Goal: Task Accomplishment & Management: Manage account settings

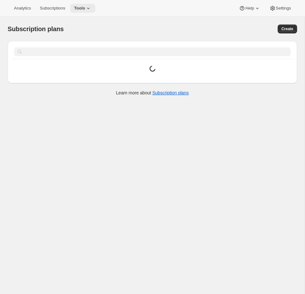
click at [85, 6] on span "Tools" at bounding box center [79, 8] width 11 height 5
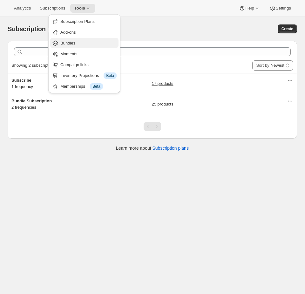
click at [82, 44] on span "Bundles" at bounding box center [88, 43] width 56 height 6
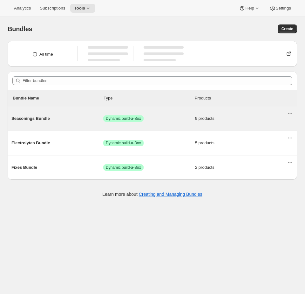
click at [169, 121] on span "Success Dynamic build-a-Box" at bounding box center [149, 118] width 92 height 6
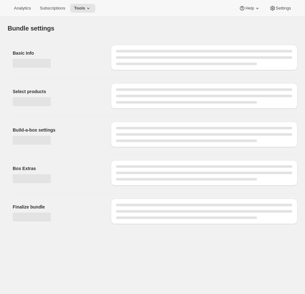
type input "Seasonings Bundle"
radio input "true"
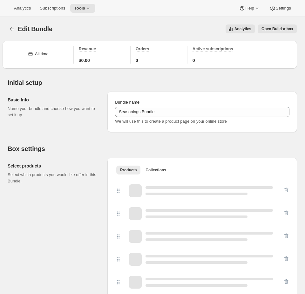
click at [276, 33] on button "Open Build-a-box" at bounding box center [277, 28] width 39 height 9
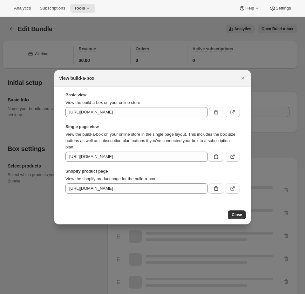
click at [234, 158] on icon ":r35:" at bounding box center [233, 157] width 6 height 6
click at [221, 68] on div at bounding box center [152, 147] width 305 height 294
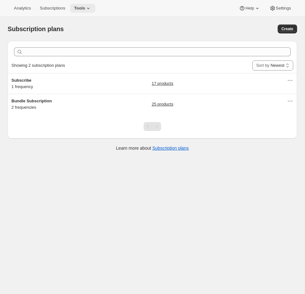
click at [81, 9] on span "Tools" at bounding box center [79, 8] width 11 height 5
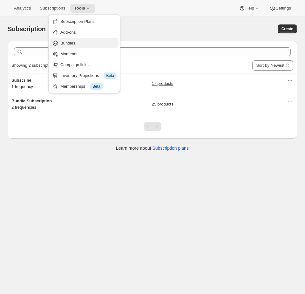
click at [74, 42] on span "Bundles" at bounding box center [67, 43] width 15 height 5
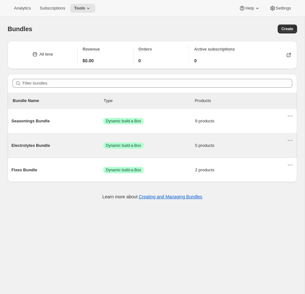
click at [157, 152] on div "Electrolytes Bundle Success Dynamic build-a-Box 5 products" at bounding box center [149, 145] width 276 height 17
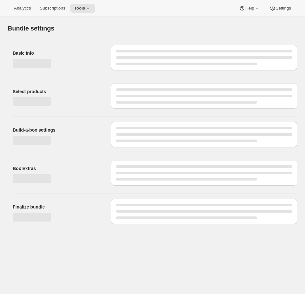
type input "Electrolytes Bundle"
radio input "true"
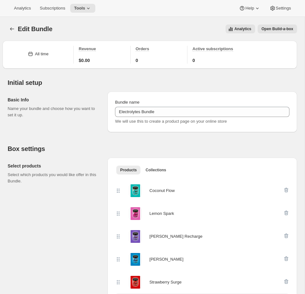
click at [278, 30] on span "Open Build-a-box" at bounding box center [278, 28] width 32 height 5
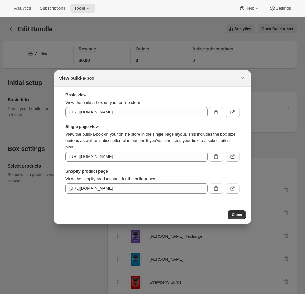
click at [233, 159] on icon ":r37:" at bounding box center [233, 157] width 6 height 6
click at [173, 44] on div at bounding box center [152, 147] width 305 height 294
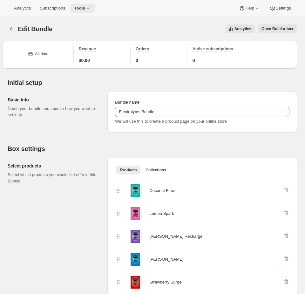
click at [81, 12] on button "Tools" at bounding box center [82, 8] width 25 height 9
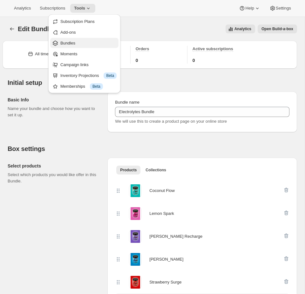
click at [82, 43] on span "Bundles" at bounding box center [88, 43] width 56 height 6
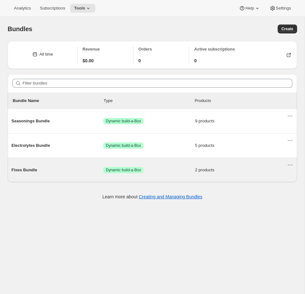
click at [159, 173] on span "Success Dynamic build-a-Box" at bounding box center [149, 170] width 92 height 6
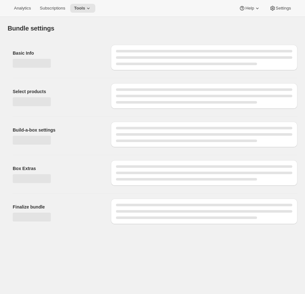
type input "Fixes Bundle"
radio input "true"
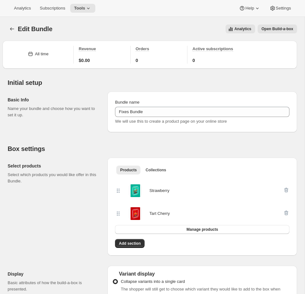
click at [285, 26] on button "Open Build-a-box" at bounding box center [277, 28] width 39 height 9
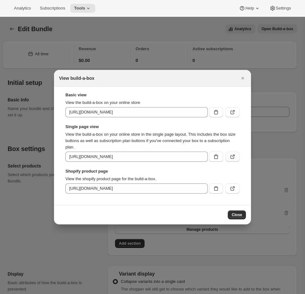
click at [233, 154] on icon ":r6b:" at bounding box center [233, 157] width 6 height 6
